Goal: Navigation & Orientation: Find specific page/section

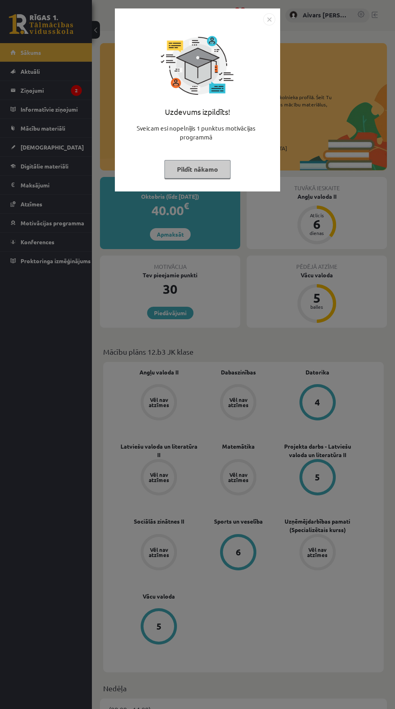
click at [181, 170] on button "Pildīt nākamo" at bounding box center [197, 169] width 66 height 19
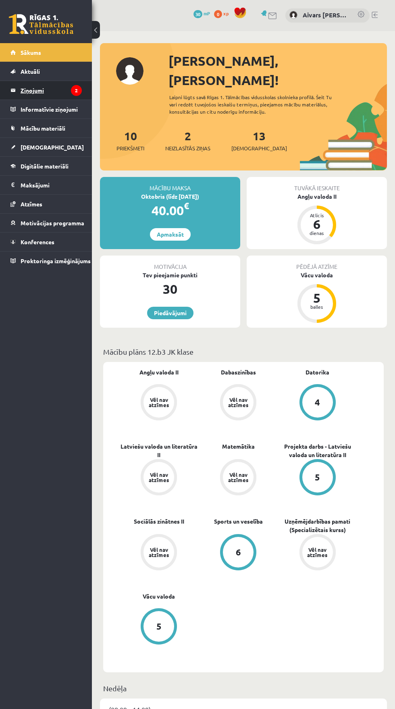
click at [28, 92] on legend "Ziņojumi 2" at bounding box center [51, 90] width 61 height 19
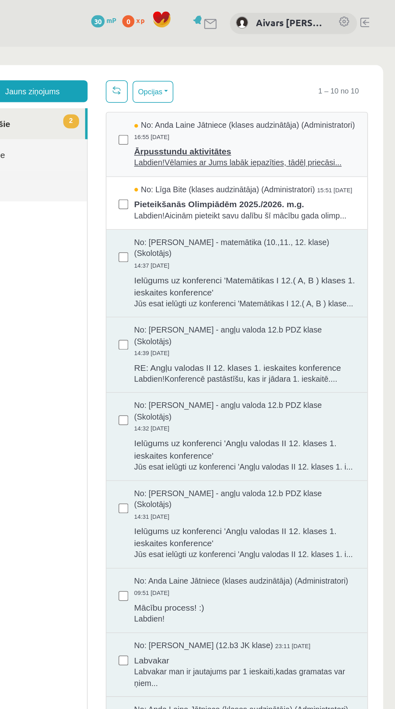
click at [85, 120] on span "Ārpusstundu aktivitātes" at bounding box center [142, 115] width 146 height 10
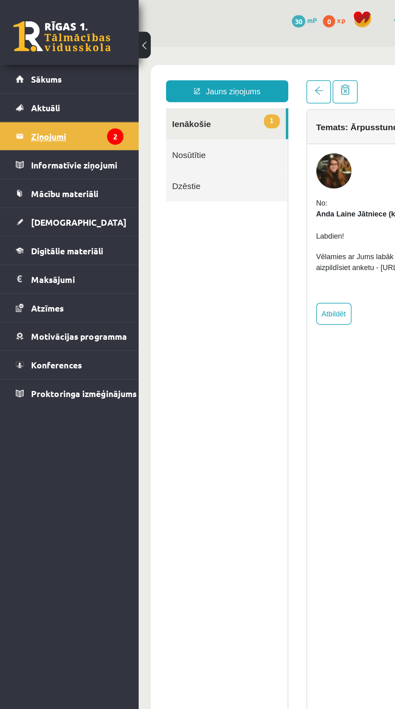
click at [26, 94] on legend "Ziņojumi 2" at bounding box center [51, 90] width 61 height 19
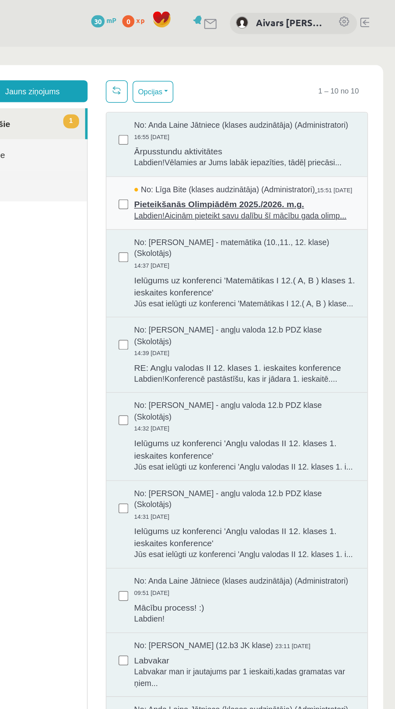
click at [94, 155] on span "Pieteikšanās Olimpiādēm 2025./2026. m.g." at bounding box center [142, 150] width 146 height 10
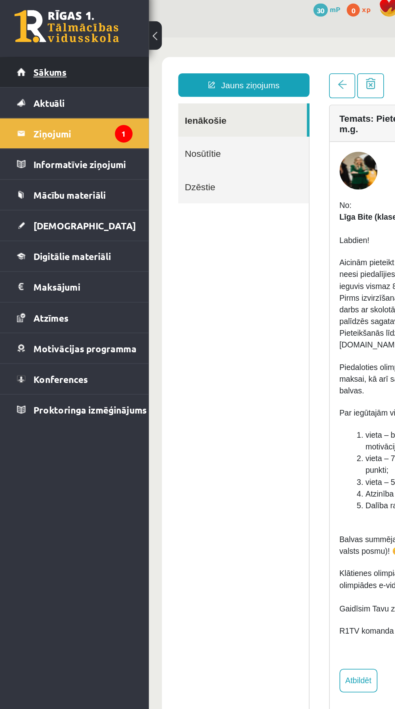
click at [19, 47] on link "Sākums" at bounding box center [45, 52] width 71 height 19
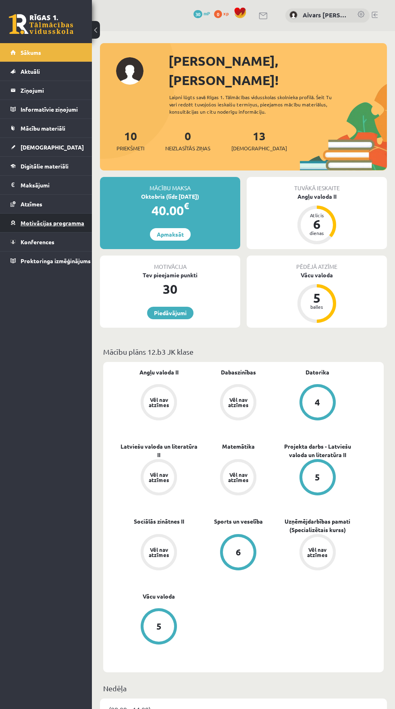
click at [39, 223] on span "Motivācijas programma" at bounding box center [53, 222] width 64 height 7
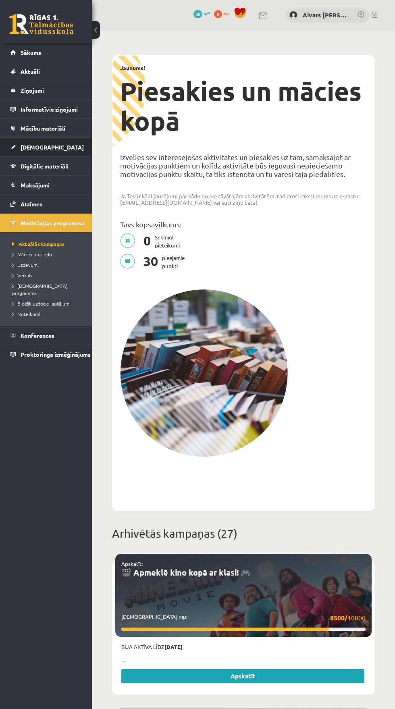
click at [32, 147] on span "[DEMOGRAPHIC_DATA]" at bounding box center [52, 147] width 63 height 7
